Goal: Task Accomplishment & Management: Manage account settings

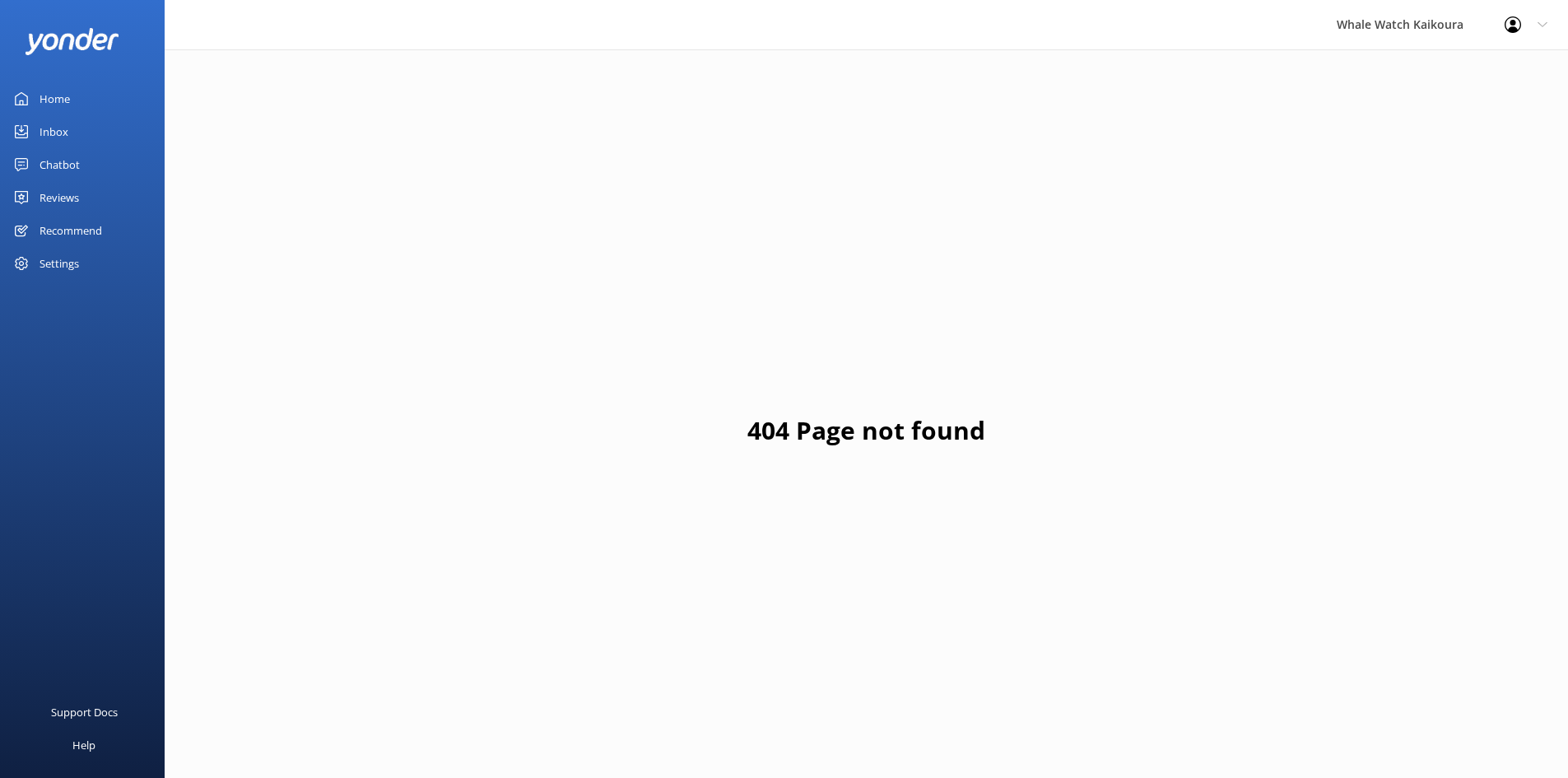
click at [72, 132] on link "Inbox" at bounding box center [82, 131] width 165 height 33
